Goal: Transaction & Acquisition: Purchase product/service

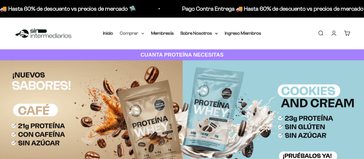
click at [132, 32] on summary "Comprar" at bounding box center [132, 32] width 24 height 7
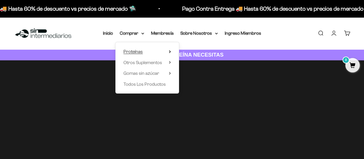
click at [137, 52] on span "Proteínas" at bounding box center [132, 51] width 19 height 5
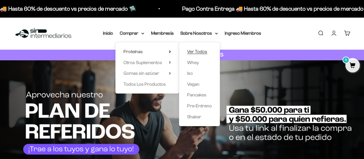
click at [203, 50] on span "Ver Todos" at bounding box center [197, 51] width 20 height 5
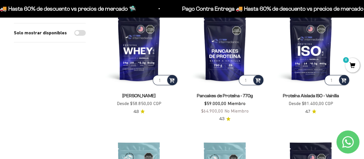
scroll to position [86, 0]
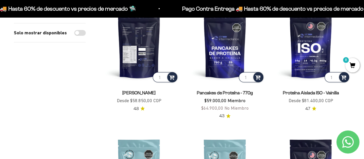
click at [145, 43] on img at bounding box center [139, 43] width 79 height 79
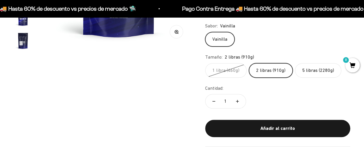
click at [323, 69] on label "5 libras (2280g)" at bounding box center [318, 70] width 46 height 14
click at [205, 63] on input "5 libras (2280g)" at bounding box center [205, 63] width 0 height 0
